Goal: Task Accomplishment & Management: Manage account settings

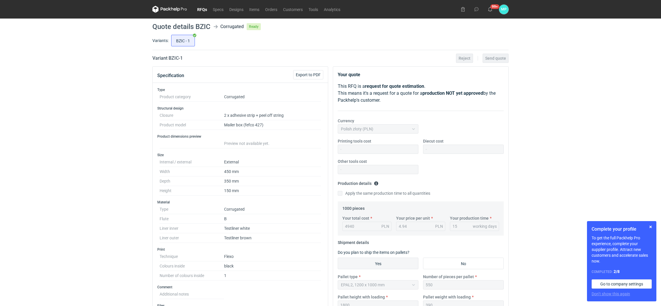
click at [200, 7] on link "RFQs" at bounding box center [202, 9] width 16 height 7
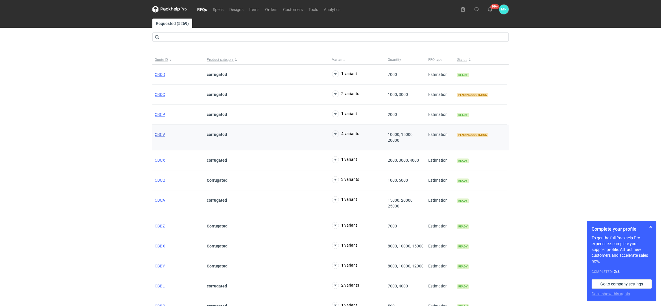
click at [157, 134] on span "CBCV" at bounding box center [160, 134] width 10 height 5
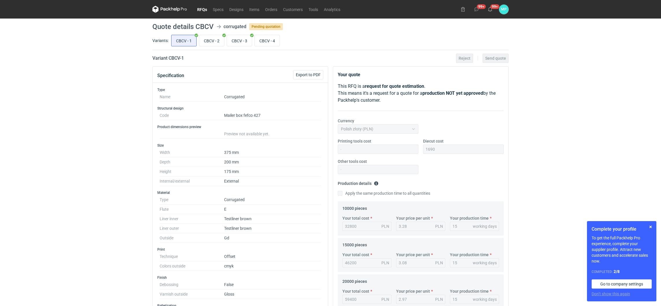
click at [203, 8] on link "RFQs" at bounding box center [202, 9] width 16 height 7
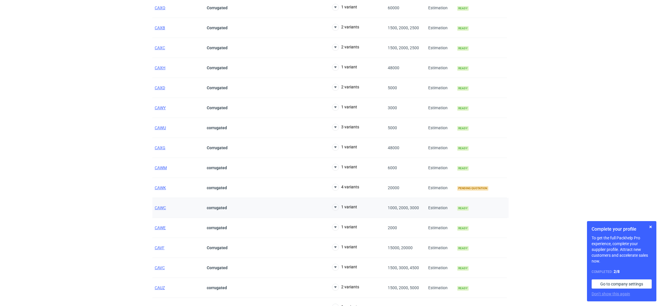
scroll to position [742, 0]
click at [160, 191] on span "CAWK" at bounding box center [160, 188] width 11 height 5
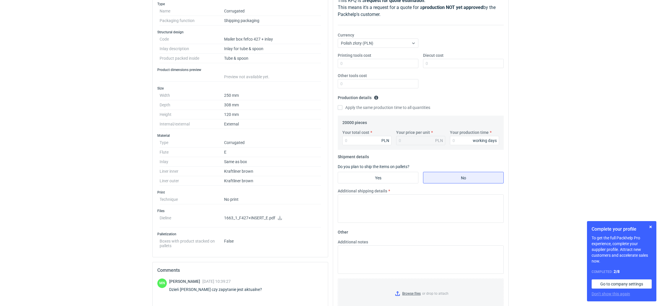
scroll to position [181, 0]
